Goal: Check status

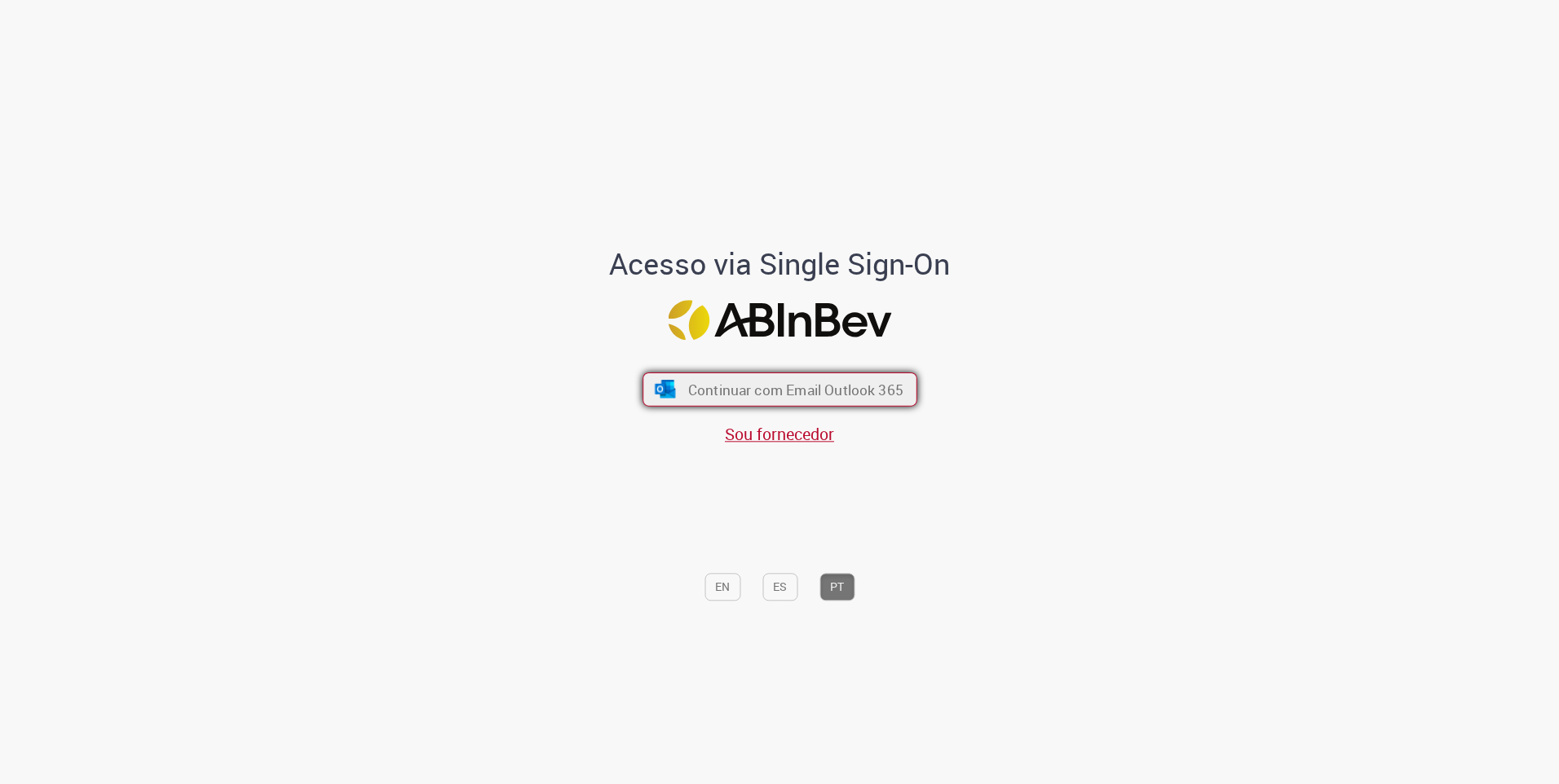
click at [811, 388] on span "Continuar com Email Outlook 365" at bounding box center [795, 390] width 215 height 19
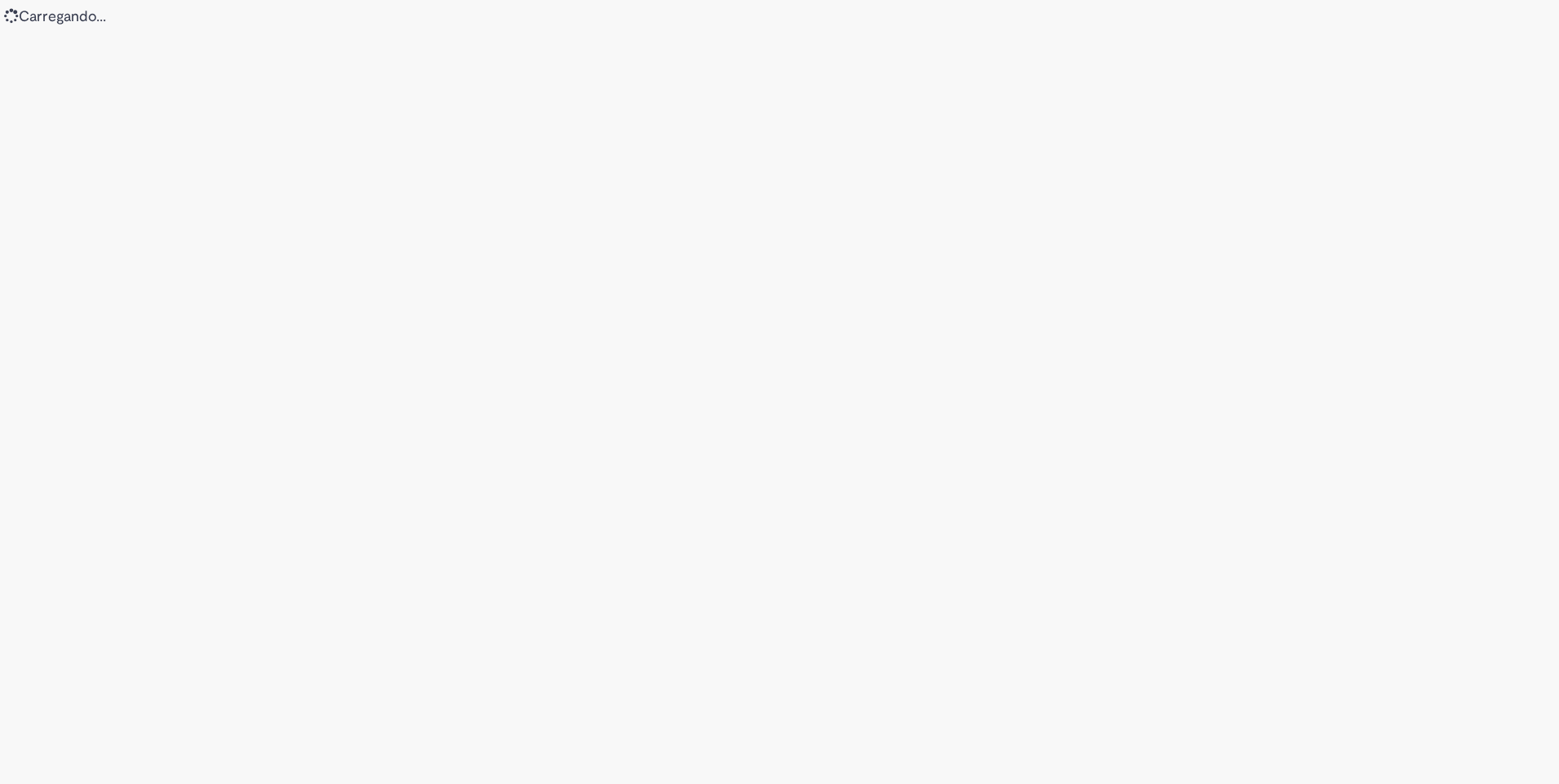
click at [1101, 314] on div "Loading..." at bounding box center [780, 392] width 1559 height 784
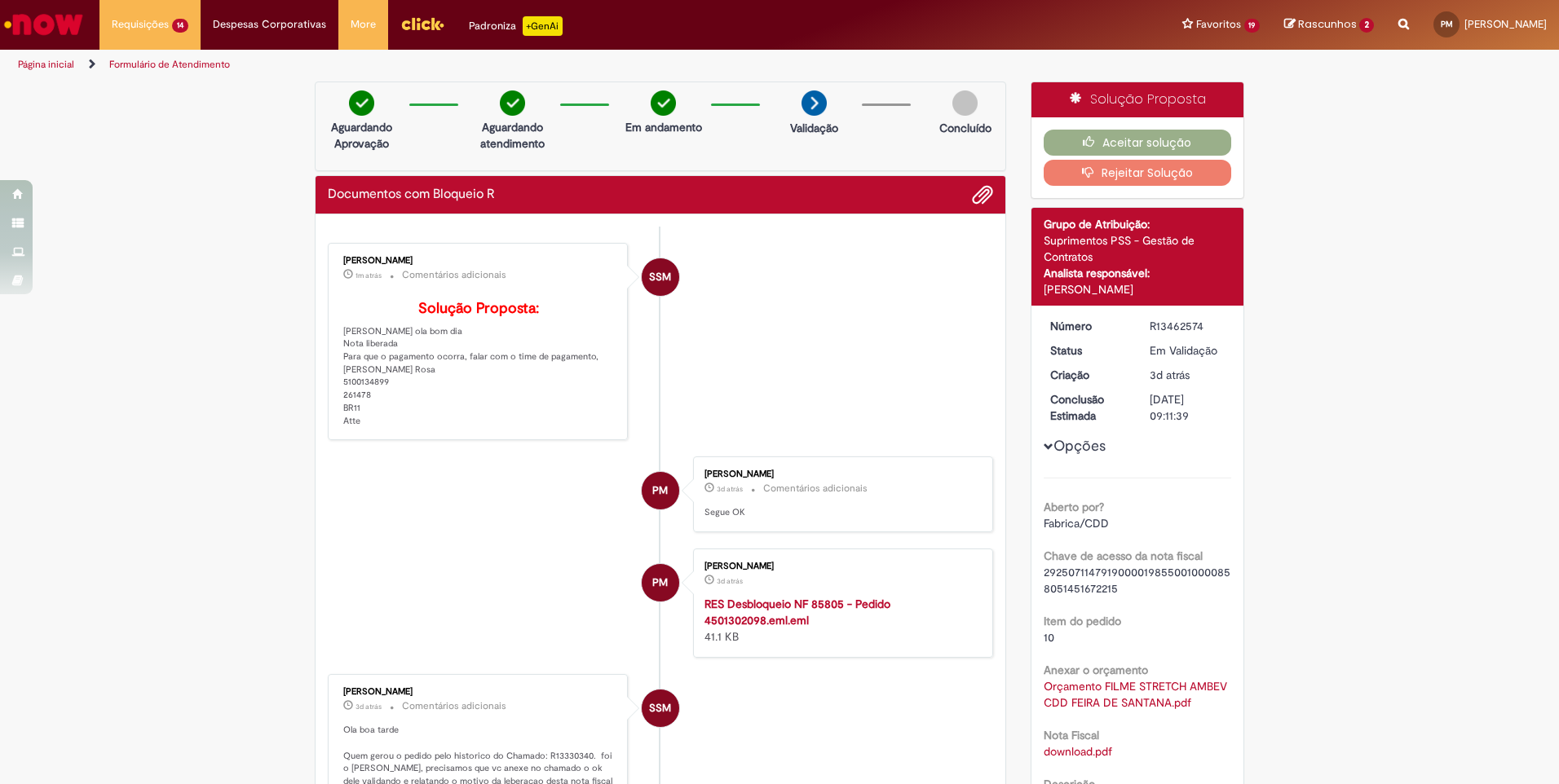
click at [394, 441] on div "[PERSON_NAME] 1m atrás 1m atrás Comentários adicionais Solução Proposta: [PERSO…" at bounding box center [478, 342] width 301 height 198
drag, startPoint x: 426, startPoint y: 395, endPoint x: 325, endPoint y: 399, distance: 101.1
click at [328, 399] on div "[PERSON_NAME] 1m atrás 1m atrás Comentários adicionais Solução Proposta: [PERSO…" at bounding box center [478, 342] width 301 height 198
copy p "[PERSON_NAME]"
click at [464, 501] on li "PM [PERSON_NAME] 3d atrás 3 dias atrás Comentários adicionais Segue OK" at bounding box center [660, 494] width 666 height 76
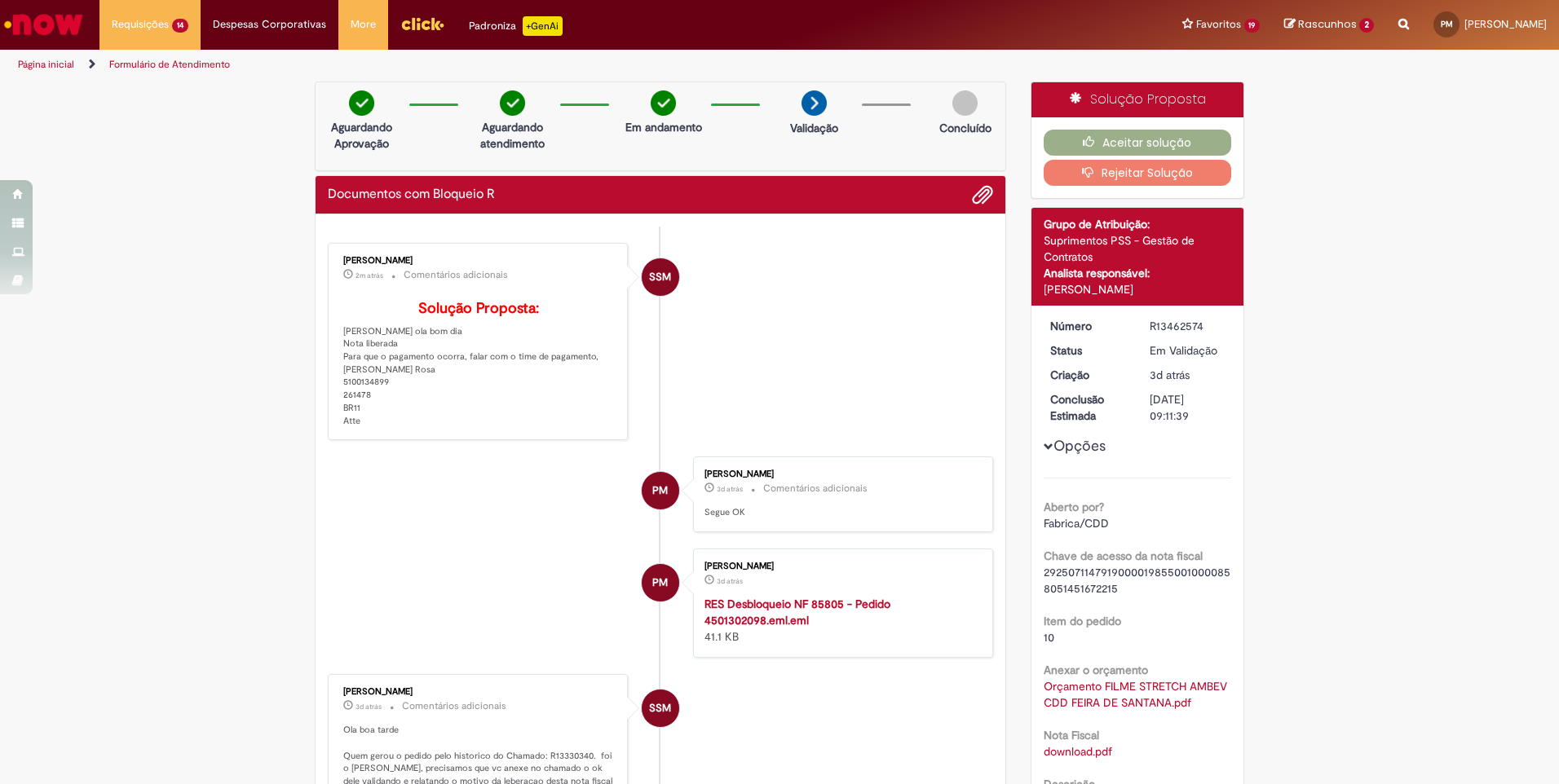
click at [723, 484] on div "[PERSON_NAME] 3d atrás 3 dias atrás Comentários adicionais Segue OK" at bounding box center [843, 494] width 301 height 76
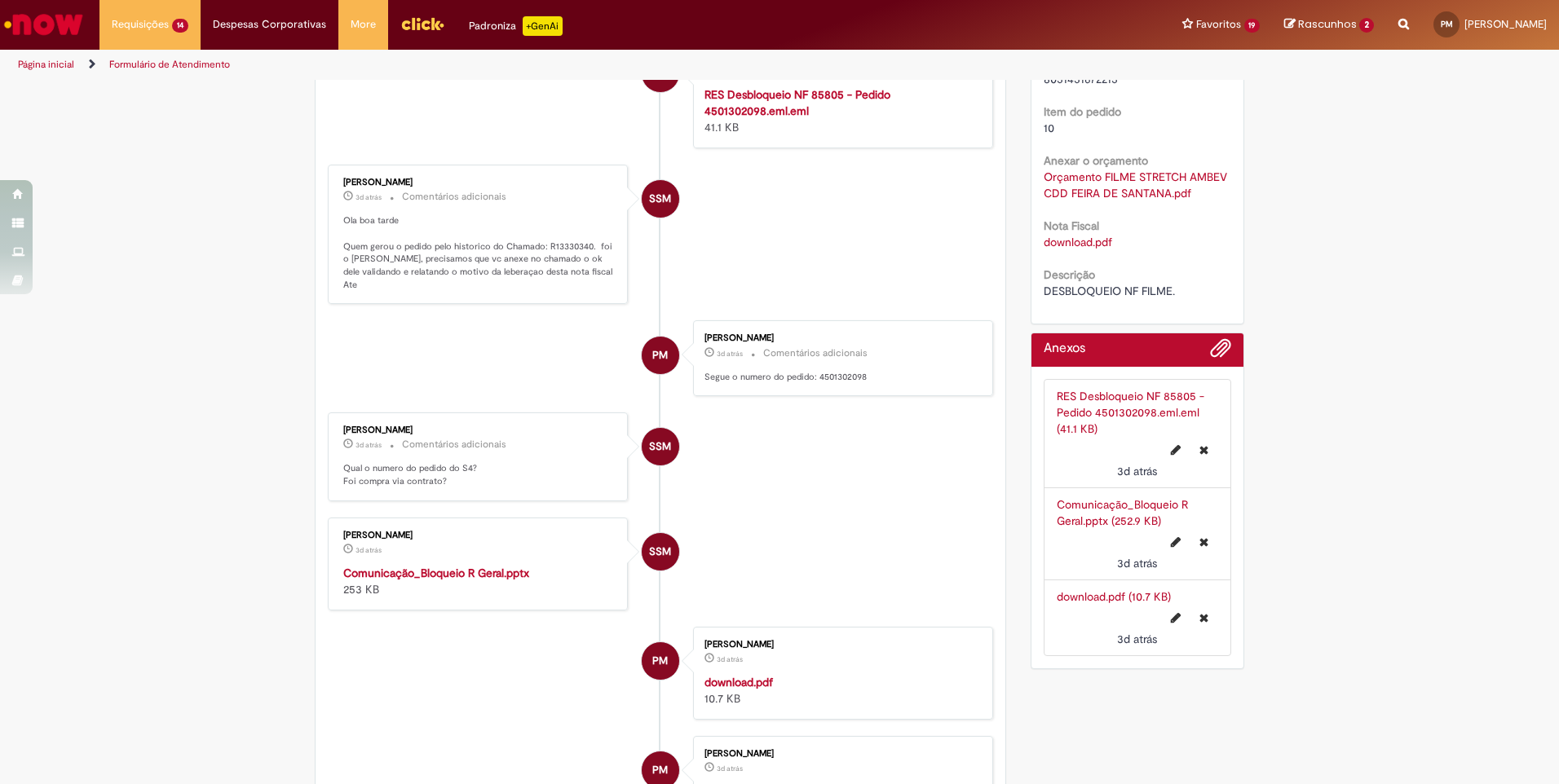
scroll to position [183, 0]
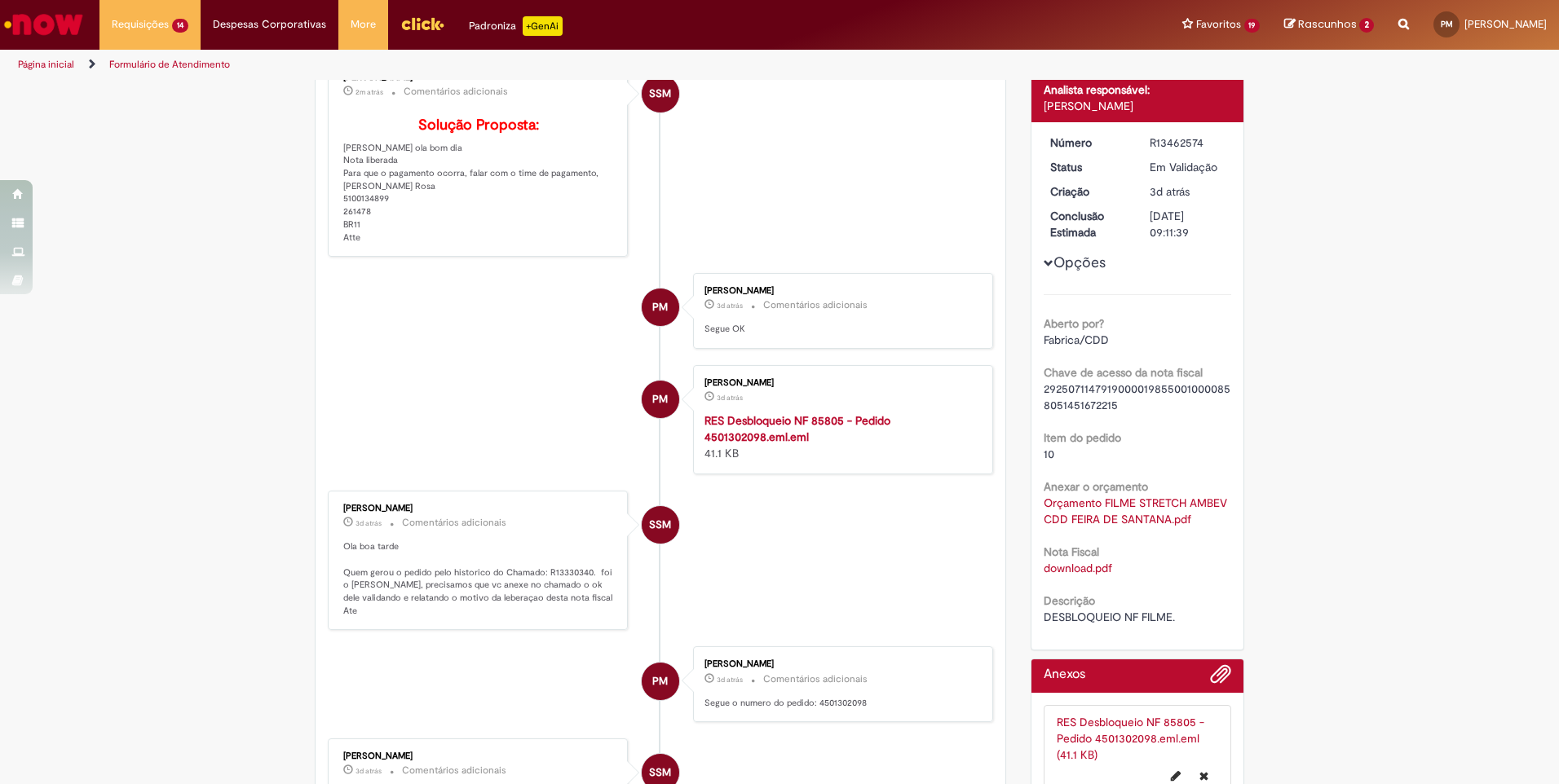
click at [1143, 418] on div "Aberto por? Fabrica/CDD Chave de acesso da nota fiscal 292507114791900001985500…" at bounding box center [1137, 459] width 189 height 331
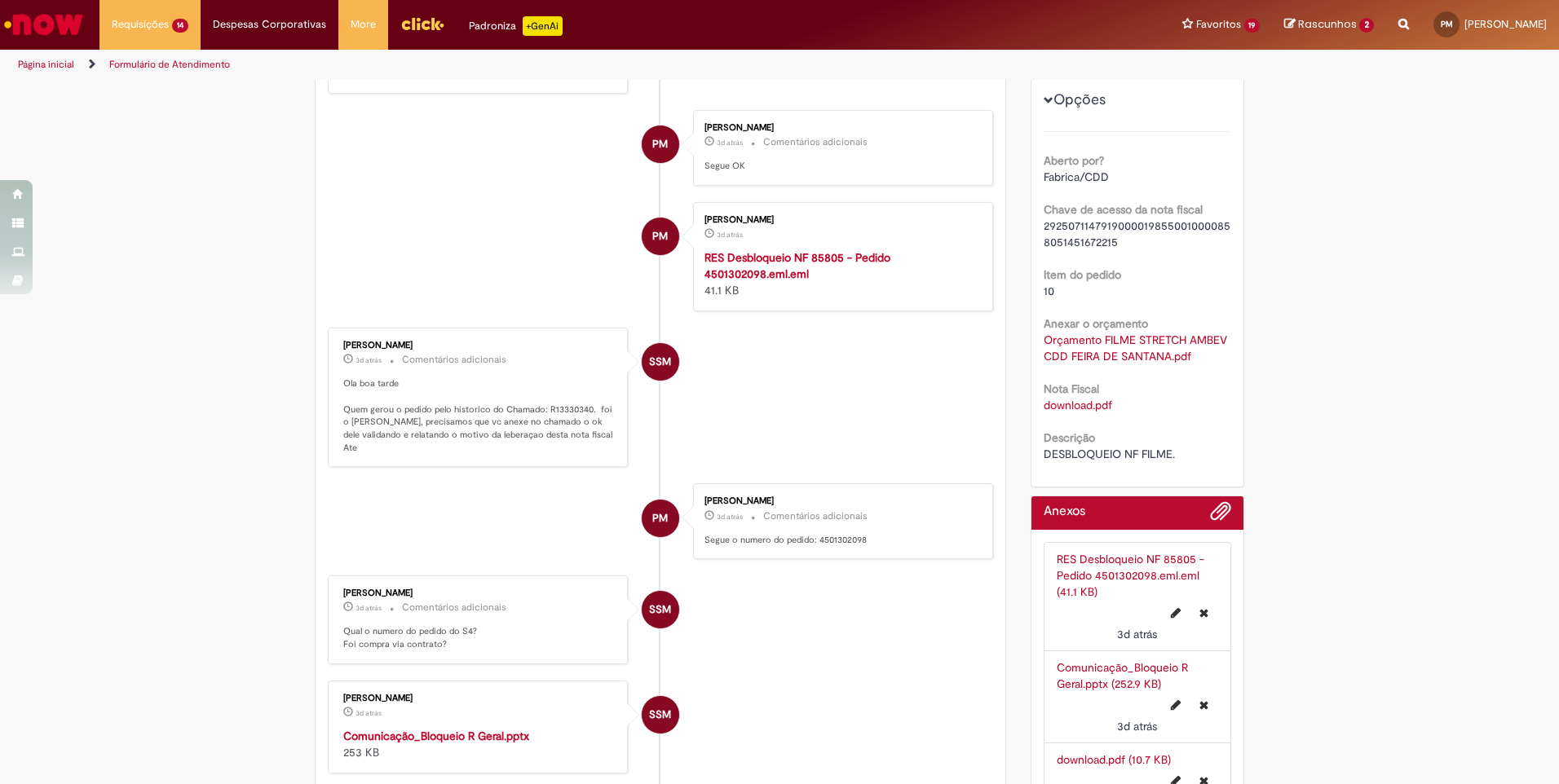
click at [845, 547] on p "Segue o numero do pedido: 4501302098" at bounding box center [840, 541] width 271 height 13
drag, startPoint x: 845, startPoint y: 577, endPoint x: 764, endPoint y: 514, distance: 102.6
click at [764, 514] on ul "SSM [PERSON_NAME] 2m atrás 2 minutos atrás Comentários adicionais Solução Propo…" at bounding box center [660, 578] width 666 height 1397
